Goal: Use online tool/utility: Utilize a website feature to perform a specific function

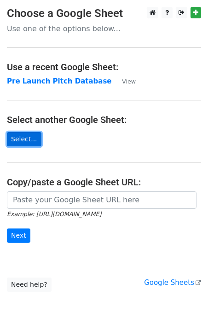
click at [23, 137] on link "Select..." at bounding box center [24, 139] width 34 height 14
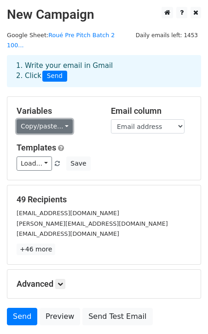
click at [57, 119] on link "Copy/paste..." at bounding box center [45, 126] width 56 height 14
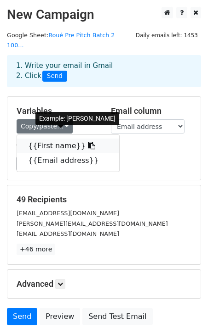
click at [51, 139] on link "{{First name}}" at bounding box center [68, 146] width 102 height 15
